Goal: Task Accomplishment & Management: Manage account settings

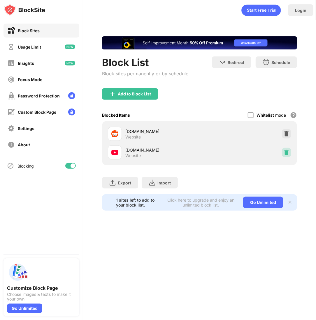
click at [287, 151] on img at bounding box center [286, 153] width 6 height 6
